Goal: Transaction & Acquisition: Purchase product/service

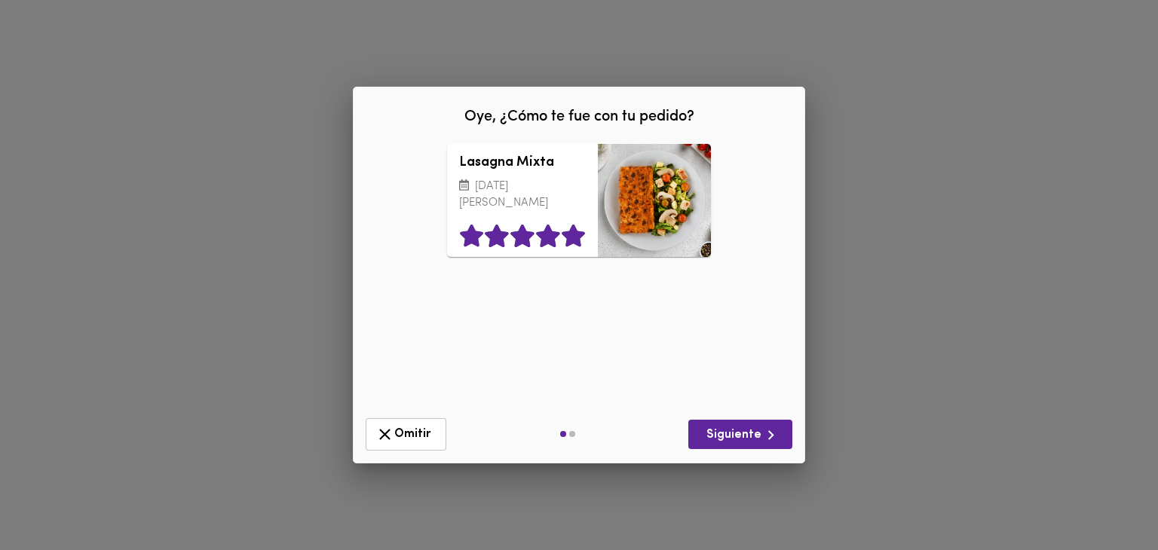
click at [568, 241] on icon at bounding box center [573, 236] width 23 height 23
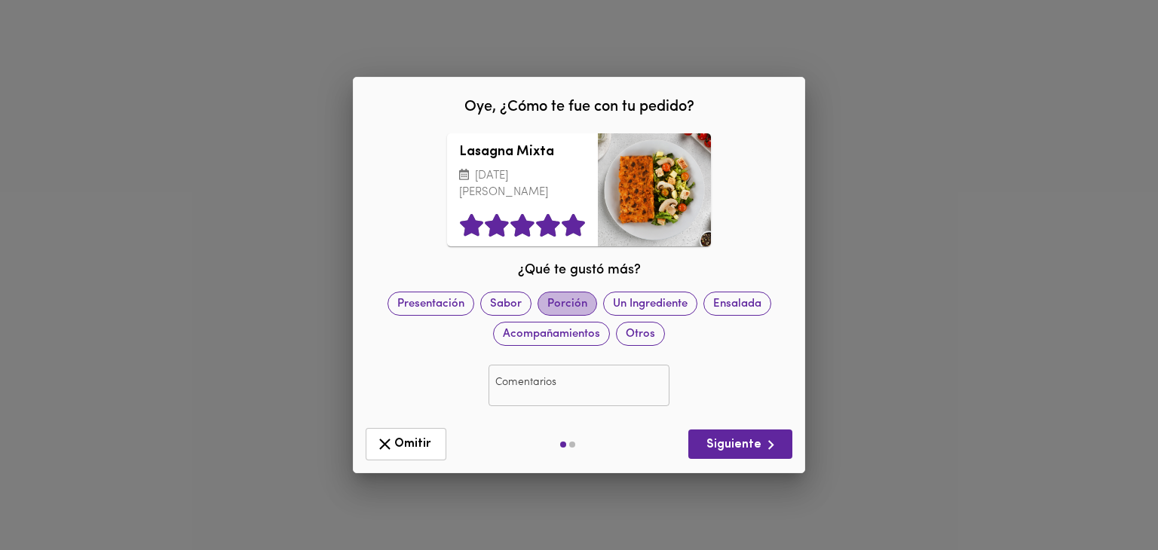
click at [561, 311] on span "Porción" at bounding box center [567, 304] width 58 height 16
click at [755, 455] on button "Siguiente" at bounding box center [740, 444] width 104 height 29
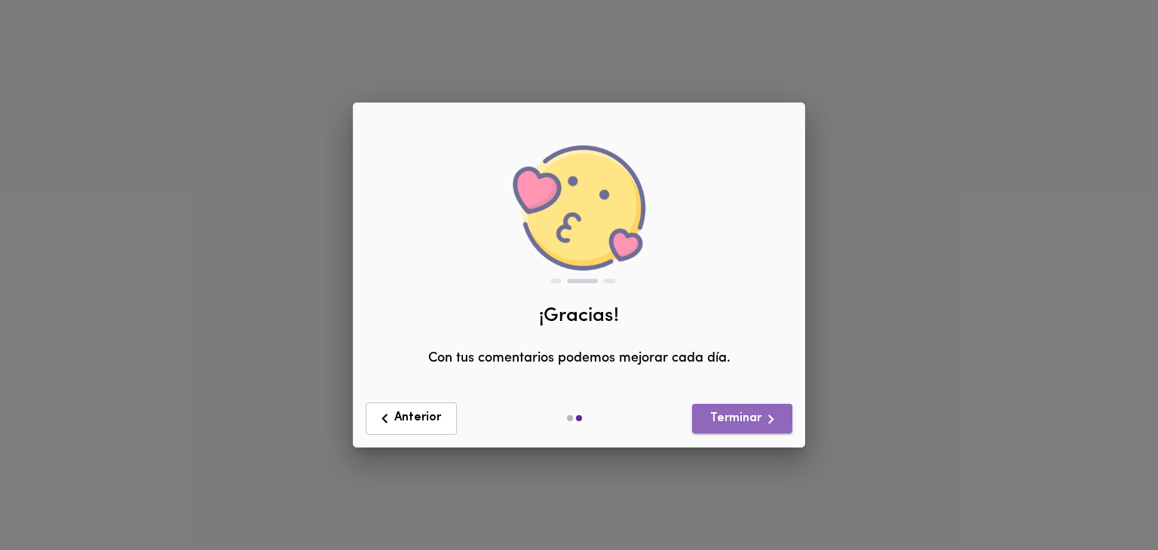
click at [728, 421] on span "Terminar" at bounding box center [742, 419] width 76 height 19
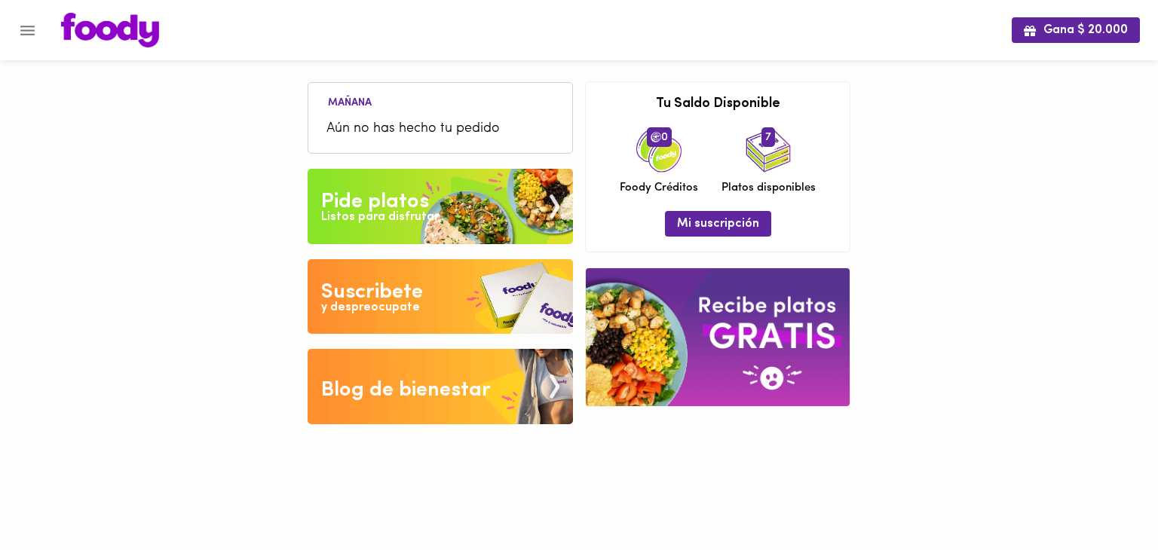
click at [479, 214] on img at bounding box center [440, 206] width 265 height 75
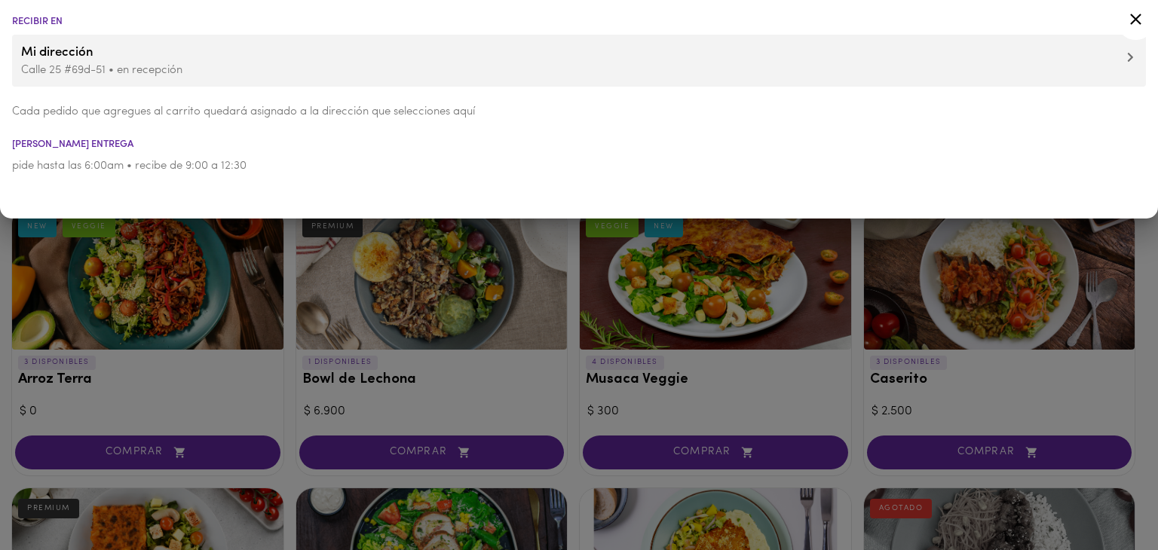
click at [1137, 11] on icon at bounding box center [1135, 19] width 19 height 19
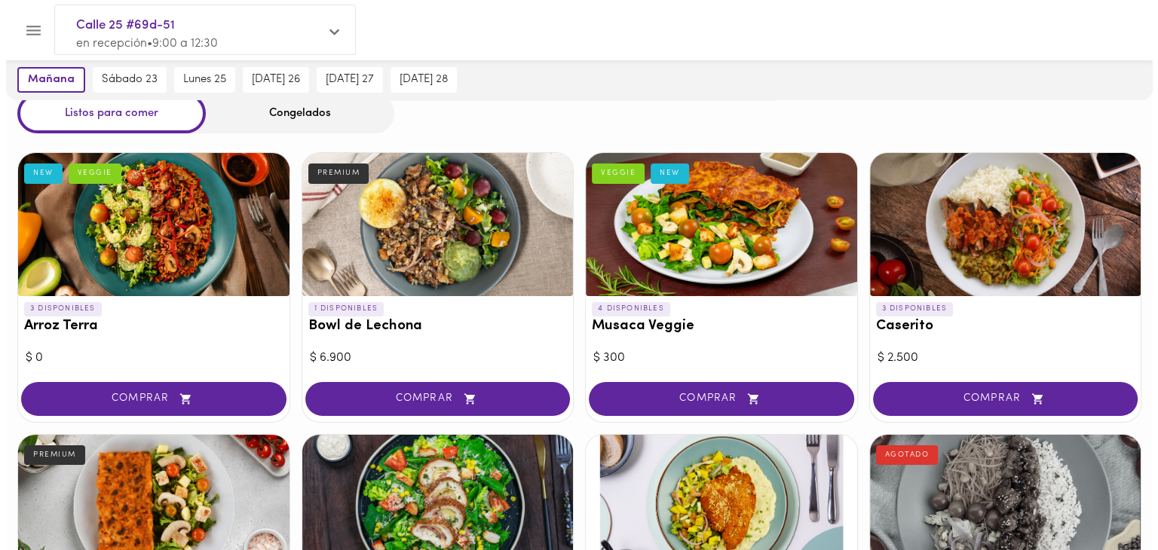
scroll to position [53, 0]
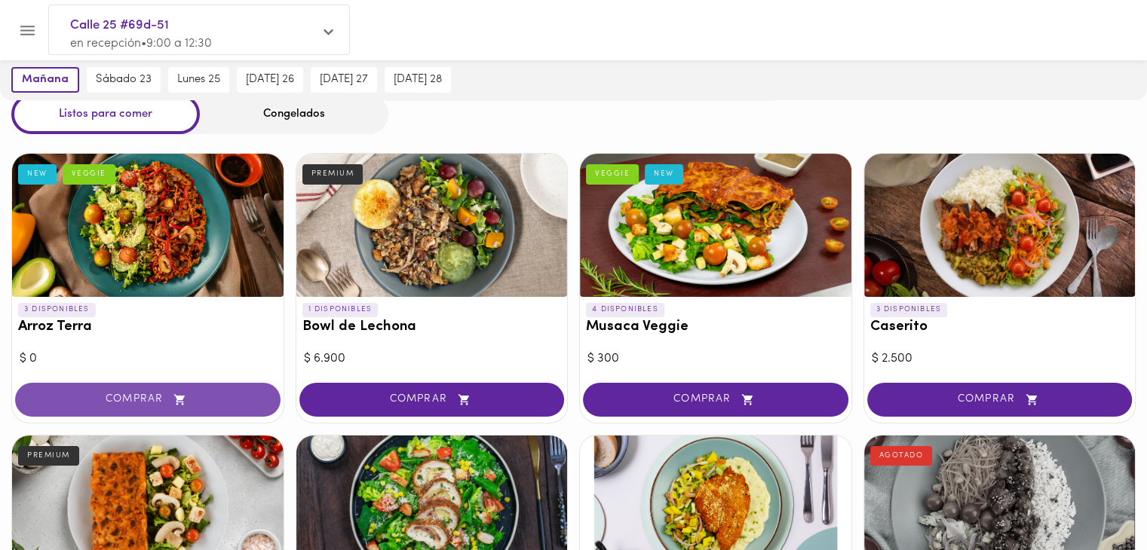
click at [129, 412] on button "COMPRAR" at bounding box center [147, 400] width 265 height 34
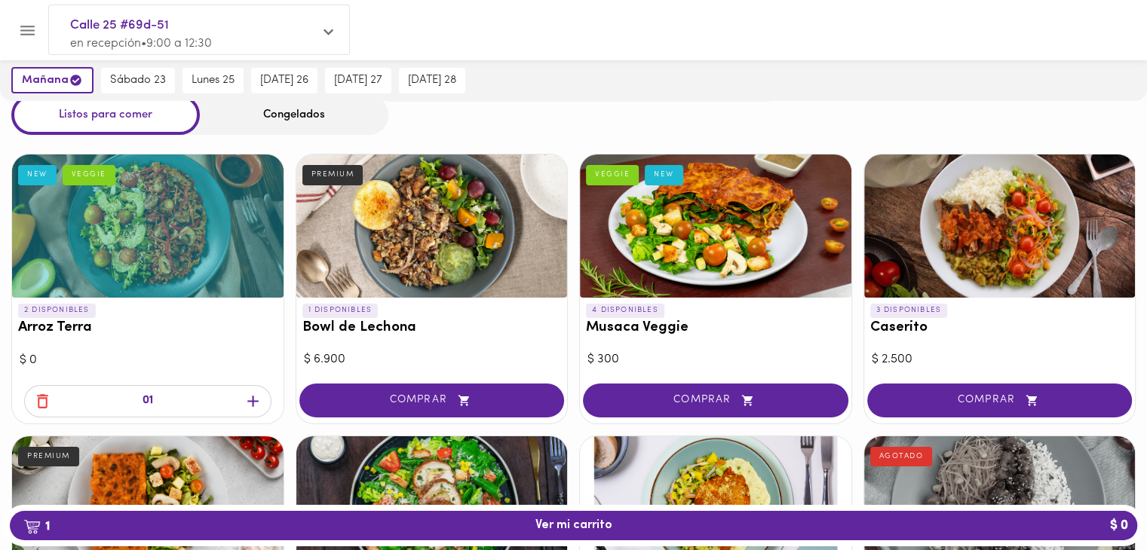
click at [118, 231] on div at bounding box center [147, 226] width 271 height 143
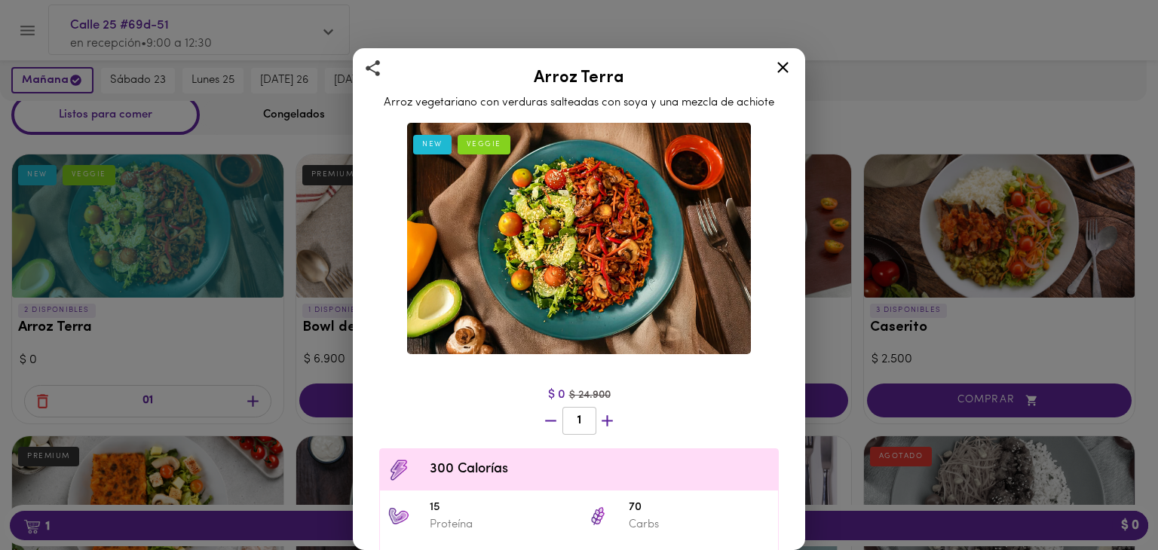
click at [782, 70] on icon at bounding box center [782, 67] width 19 height 19
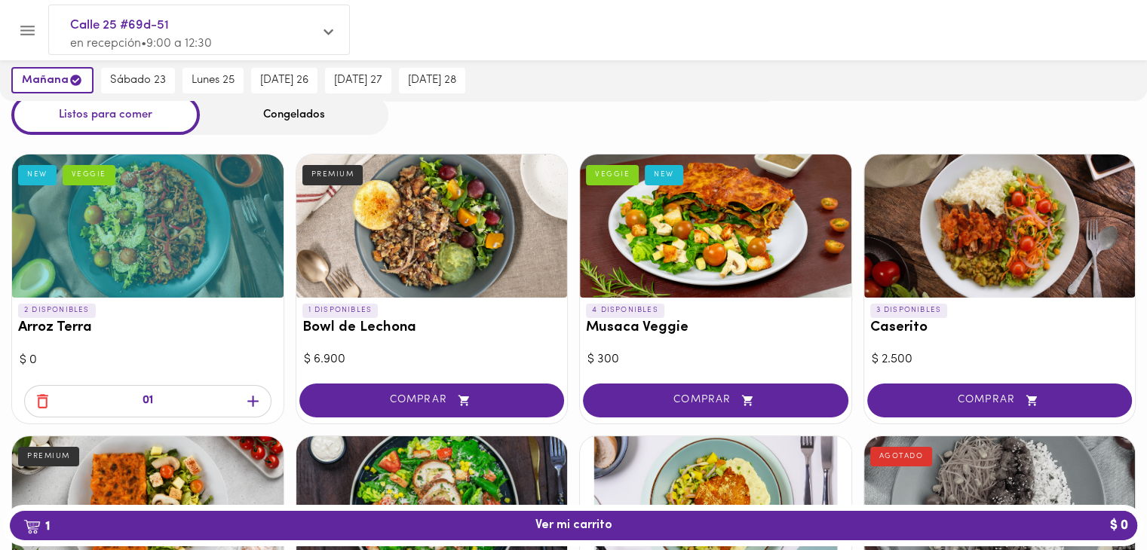
click at [1035, 211] on div at bounding box center [999, 226] width 271 height 143
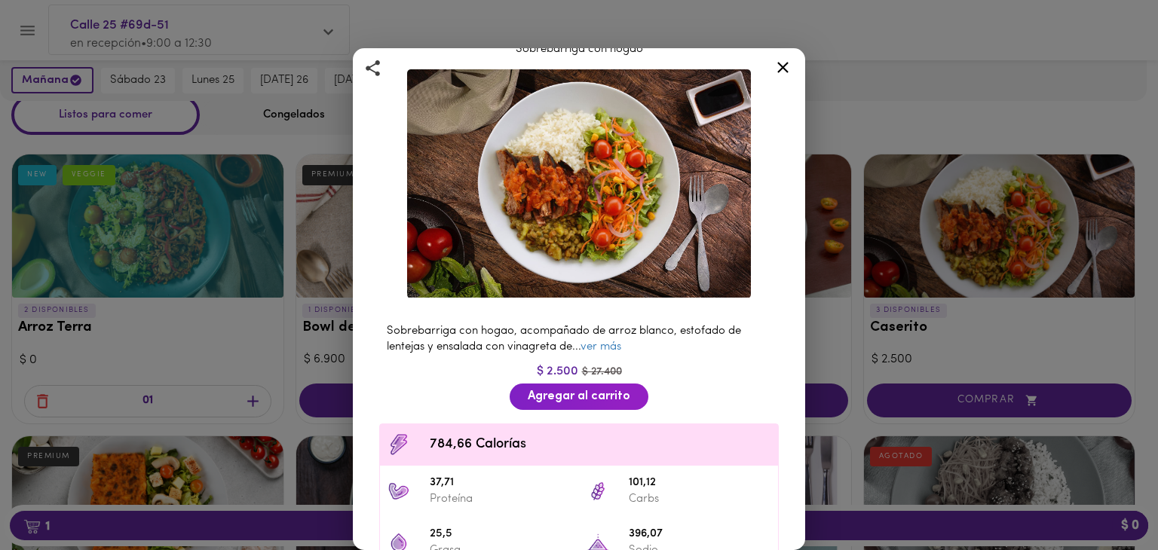
scroll to position [48, 0]
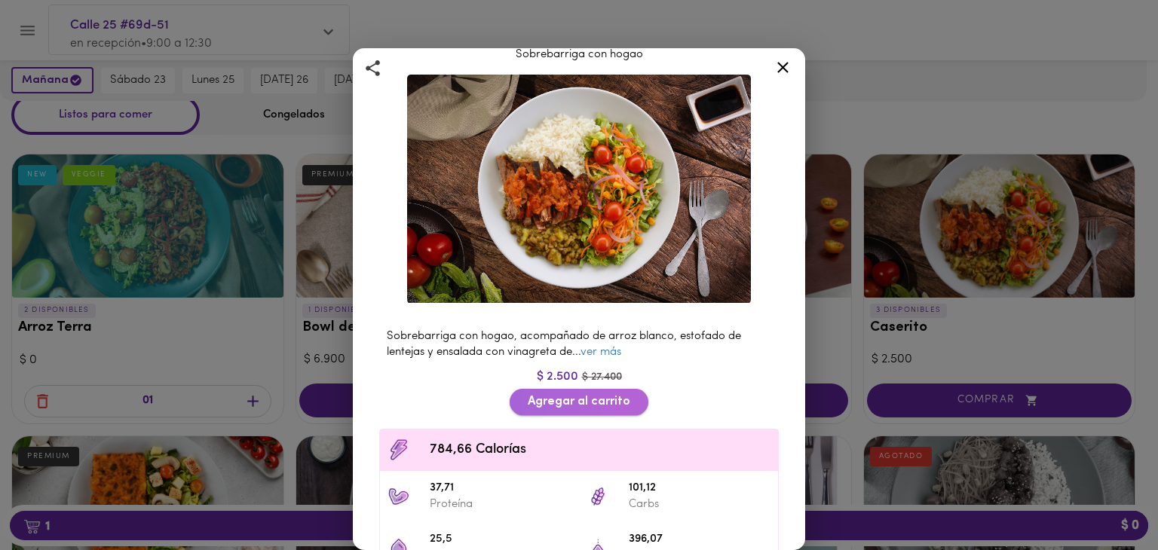
click at [592, 405] on button "Agregar al carrito" at bounding box center [579, 402] width 139 height 26
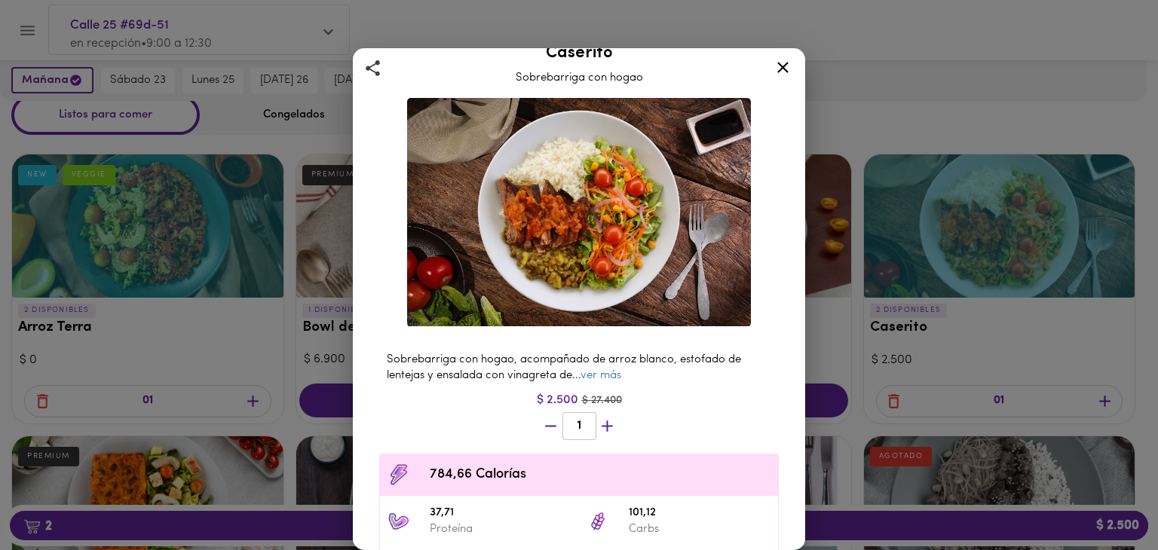
scroll to position [18, 0]
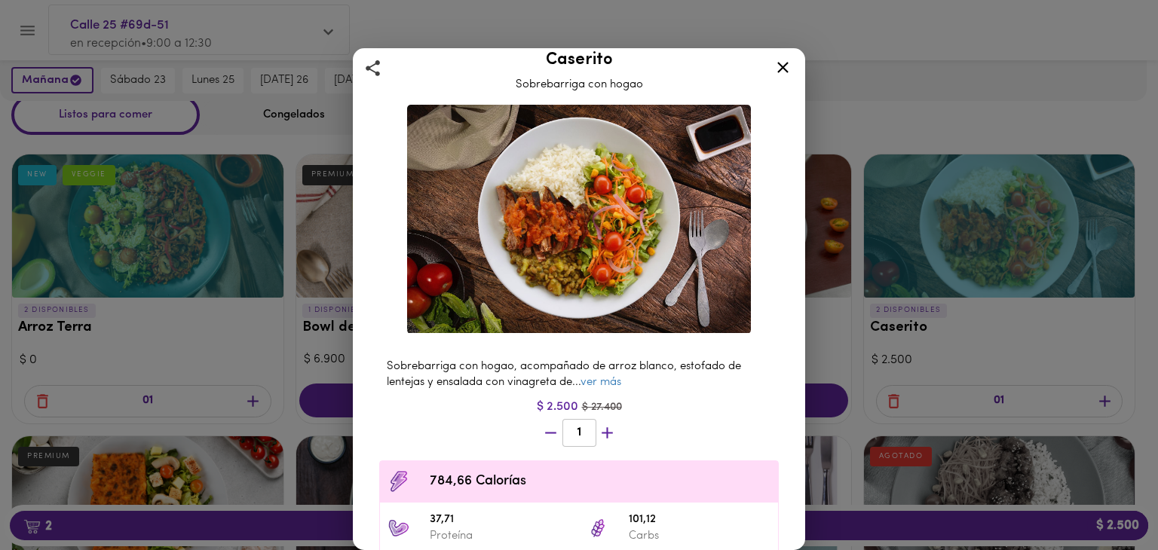
click at [772, 70] on div at bounding box center [782, 70] width 37 height 36
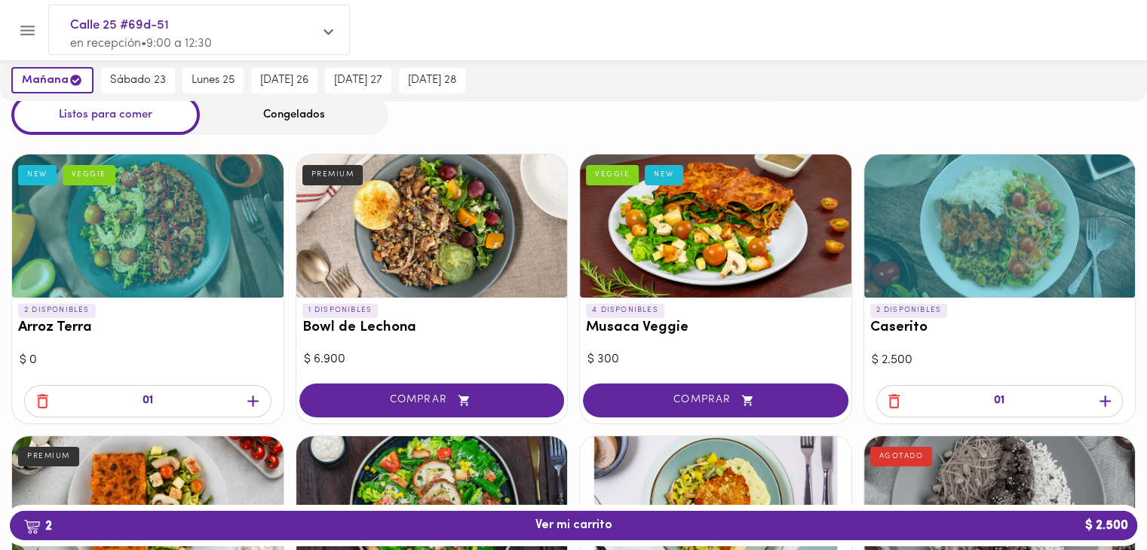
click at [41, 399] on icon "button" at bounding box center [42, 401] width 19 height 19
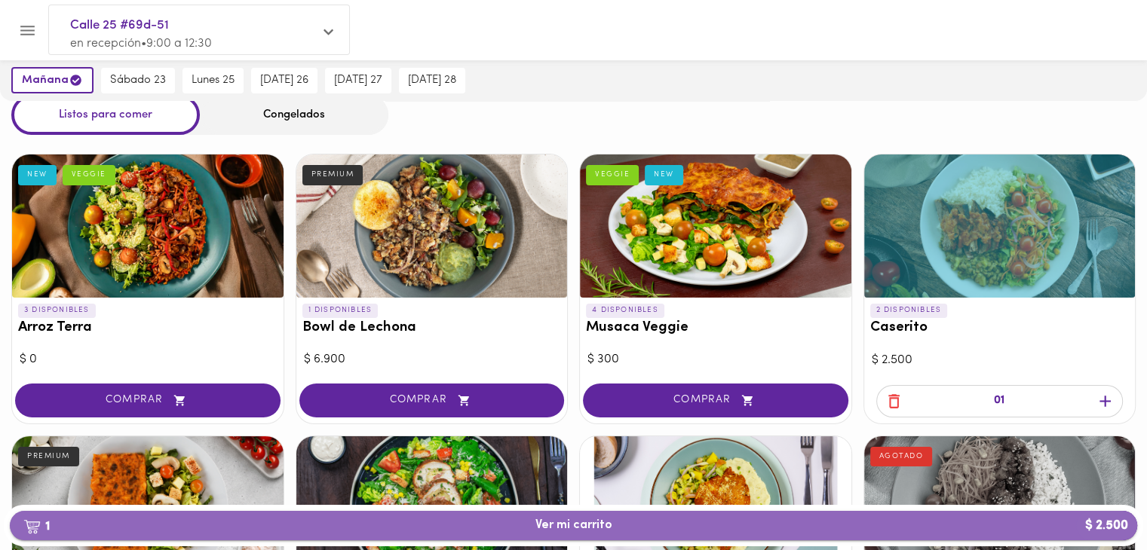
click at [155, 531] on span "1 Ver mi carrito $ 2.500" at bounding box center [573, 526] width 1103 height 14
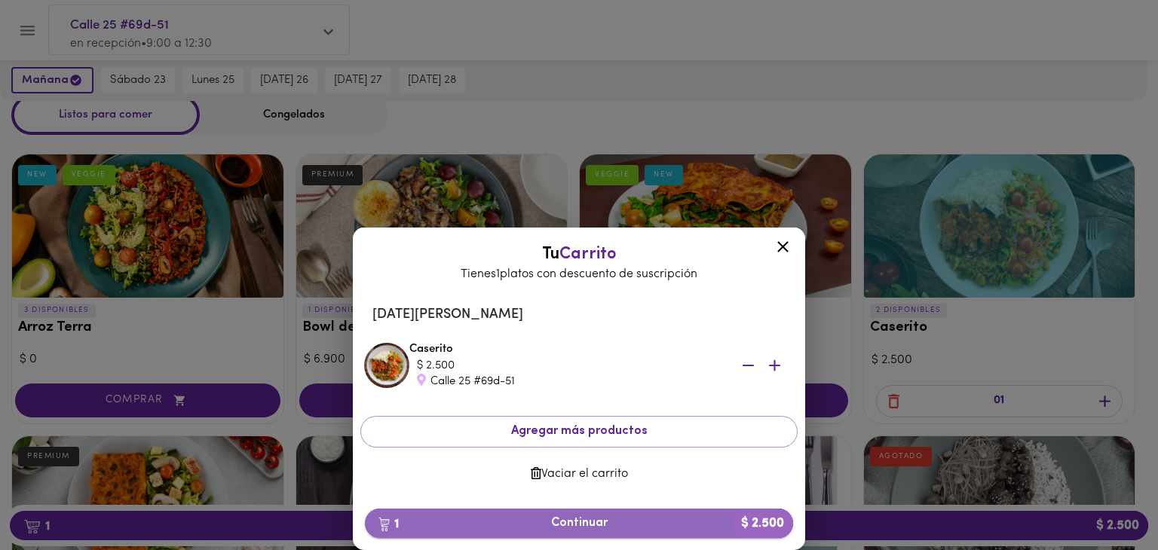
click at [522, 522] on span "1 Continuar $ 2.500" at bounding box center [579, 523] width 404 height 14
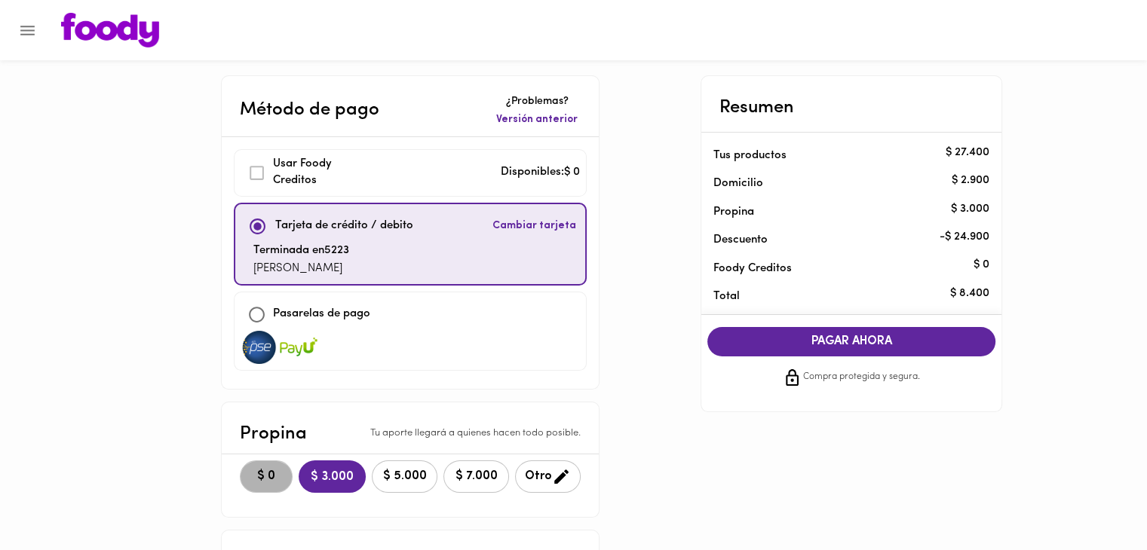
click at [274, 481] on span "$ 0" at bounding box center [266, 477] width 33 height 14
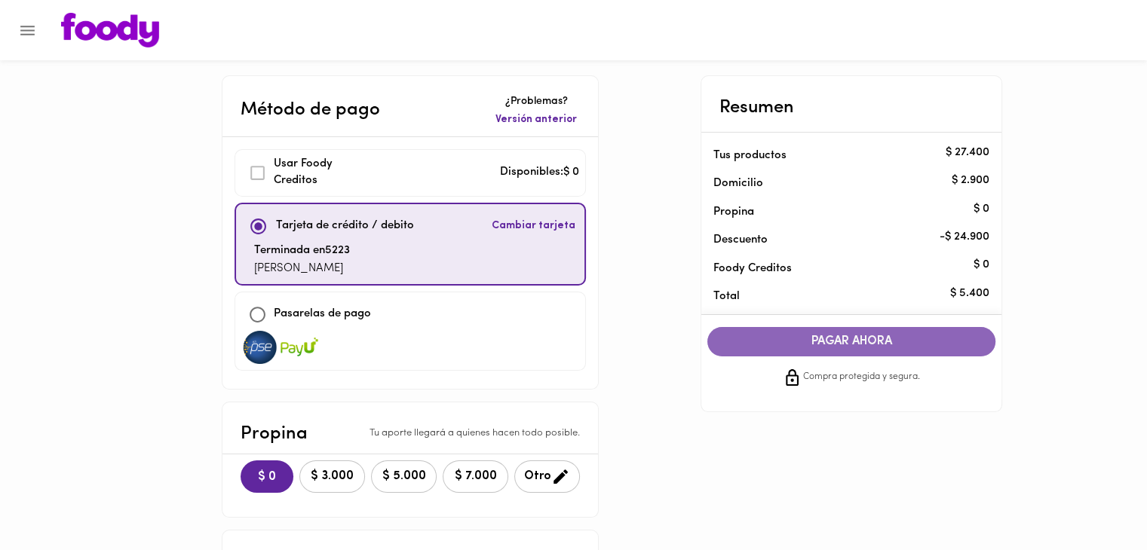
click at [899, 335] on span "PAGAR AHORA" at bounding box center [851, 342] width 258 height 14
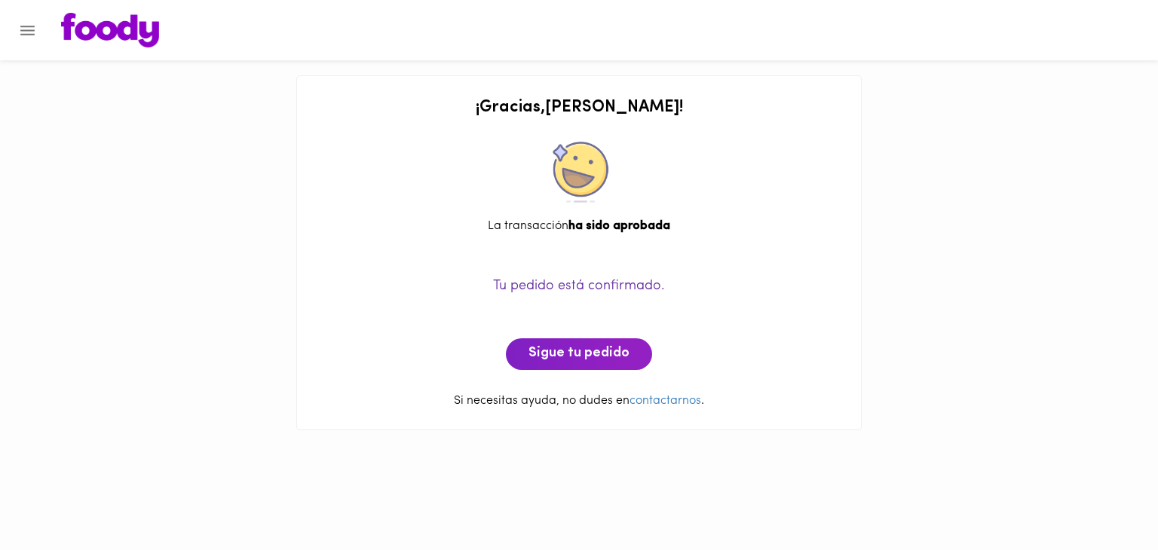
click at [299, 372] on div "¡ Gracias , [PERSON_NAME] ! La transacción ha sido aprobada Tu pedido está conf…" at bounding box center [578, 252] width 565 height 355
